Goal: Book appointment/travel/reservation

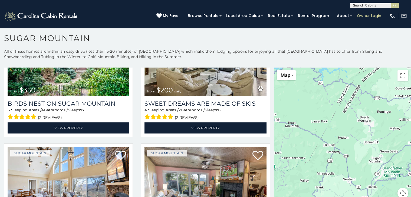
scroll to position [16, 0]
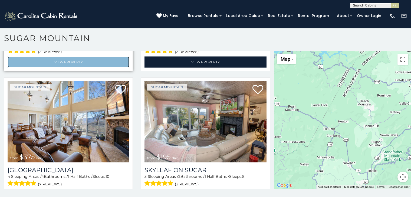
click at [39, 57] on link "View Property" at bounding box center [69, 62] width 122 height 11
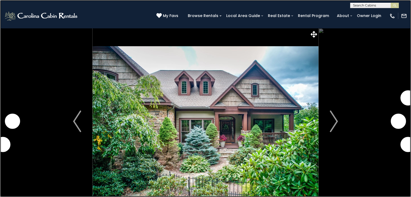
click at [85, 128] on link at bounding box center [205, 98] width 411 height 197
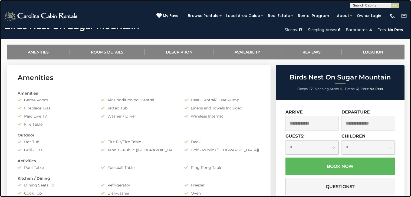
scroll to position [244, 0]
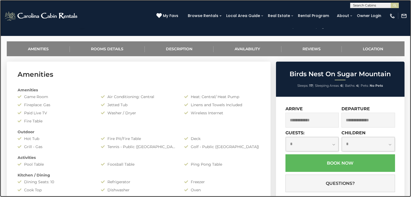
click at [339, 14] on link at bounding box center [205, 98] width 411 height 197
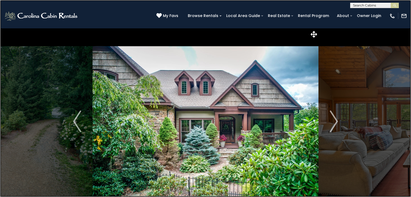
click at [68, 100] on link at bounding box center [205, 98] width 411 height 197
